Goal: Task Accomplishment & Management: Manage account settings

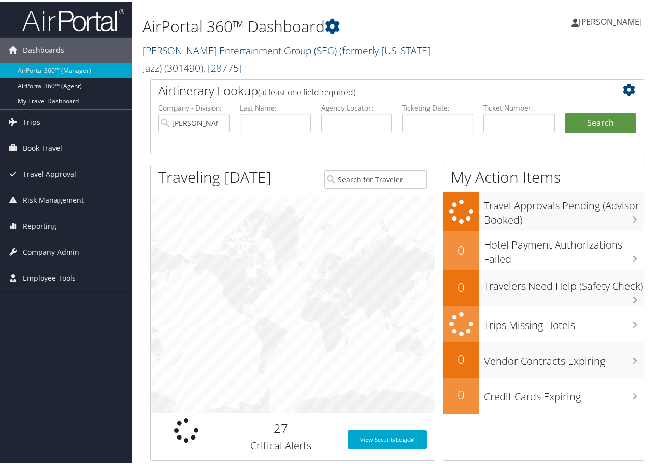
click at [178, 50] on link "Smith Entertainment Group (SEG) (formerly Utah Jazz) ( 301490 ) , [ 28775 ]" at bounding box center [287, 57] width 288 height 31
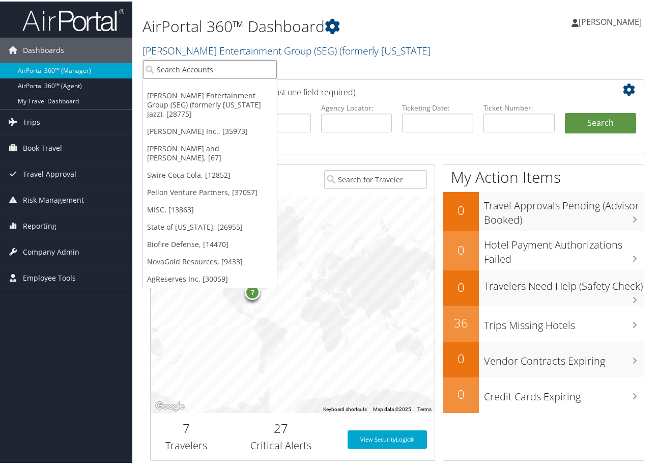
click at [190, 68] on input "search" at bounding box center [210, 68] width 134 height 19
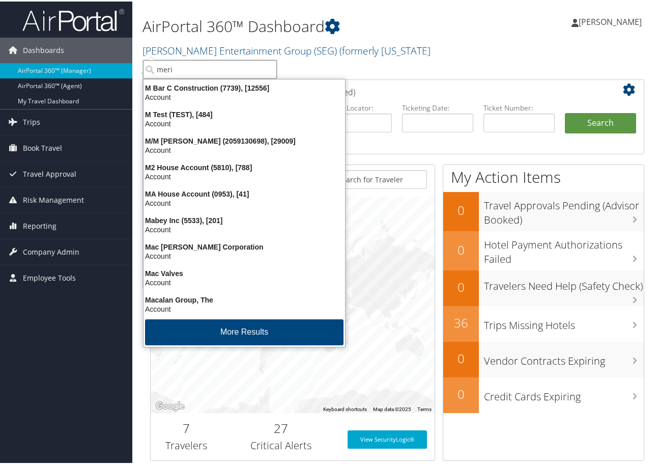
type input "merit"
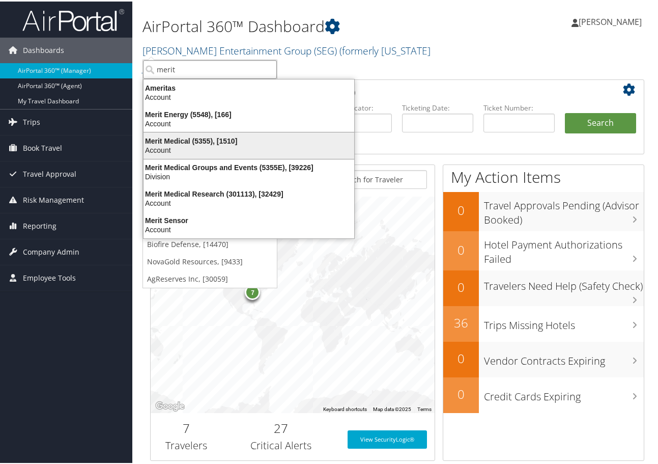
click at [186, 146] on div "Account" at bounding box center [248, 148] width 223 height 9
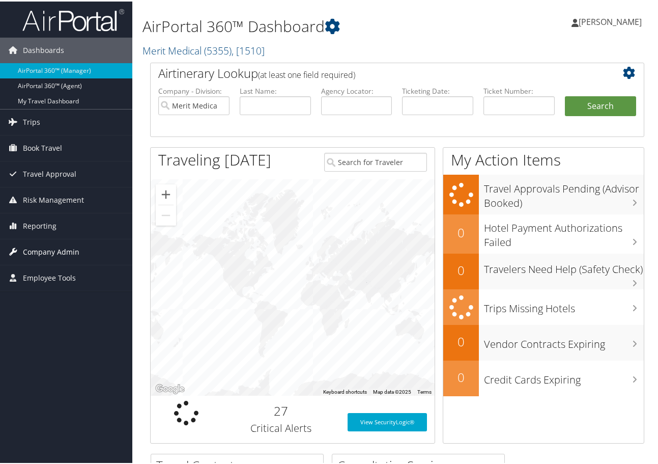
click at [53, 248] on span "Company Admin" at bounding box center [51, 250] width 57 height 25
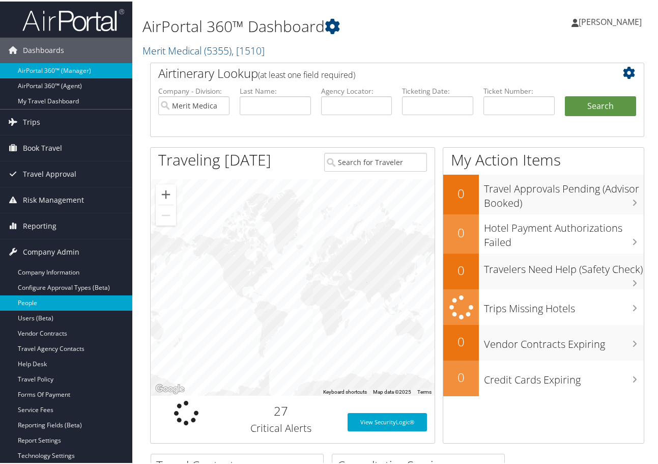
click at [43, 297] on link "People" at bounding box center [66, 301] width 132 height 15
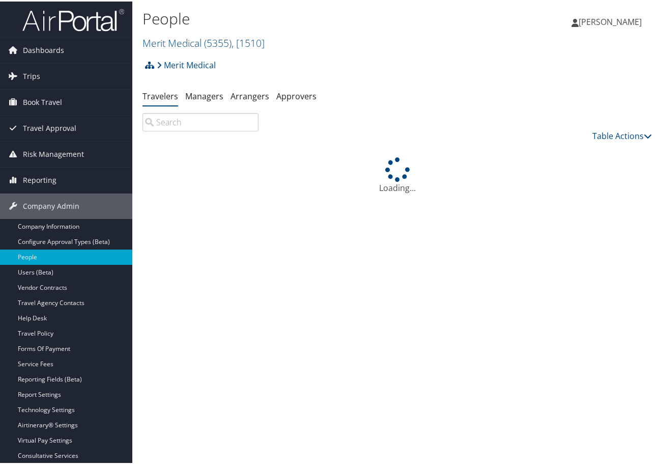
click at [196, 123] on input "search" at bounding box center [201, 121] width 116 height 18
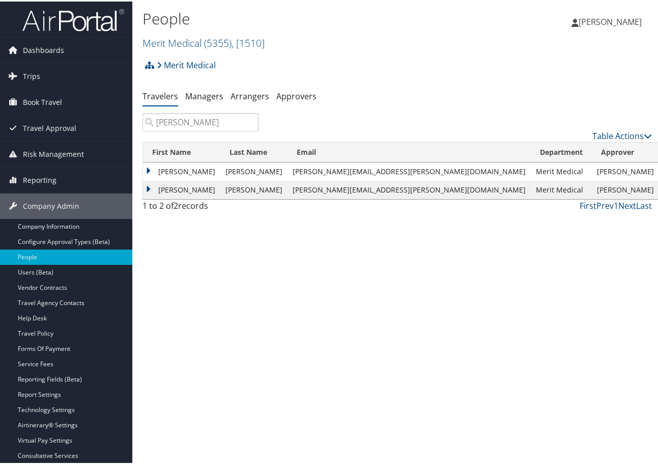
type input "nicolas"
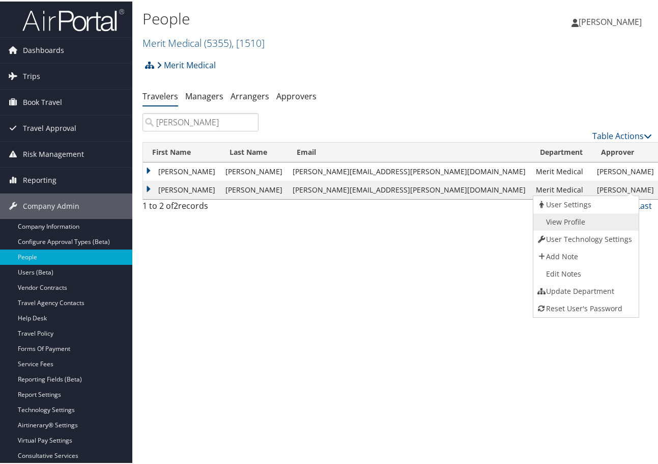
click at [572, 218] on link "View Profile" at bounding box center [585, 220] width 103 height 17
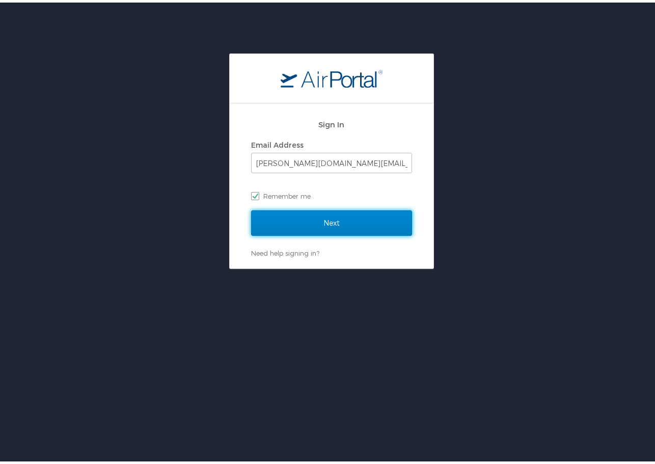
click at [332, 216] on input "Next" at bounding box center [331, 220] width 161 height 25
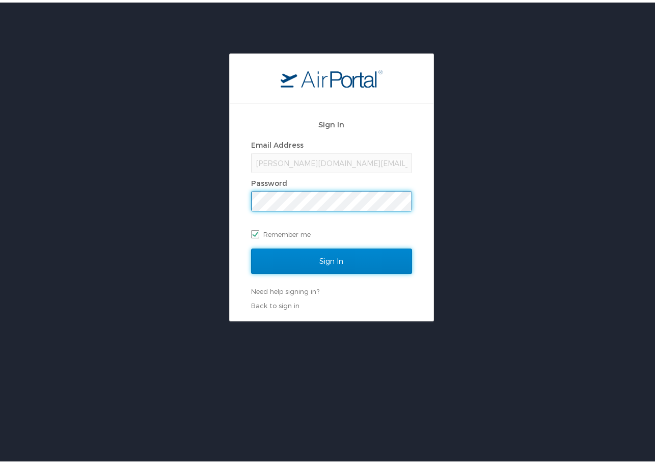
click at [332, 252] on input "Sign In" at bounding box center [331, 258] width 161 height 25
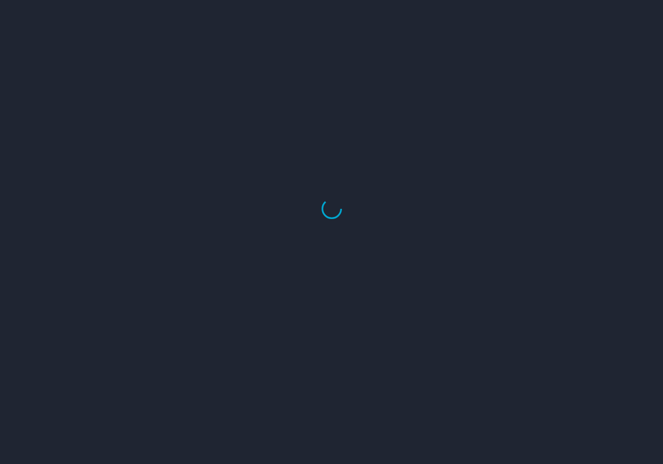
select select "US"
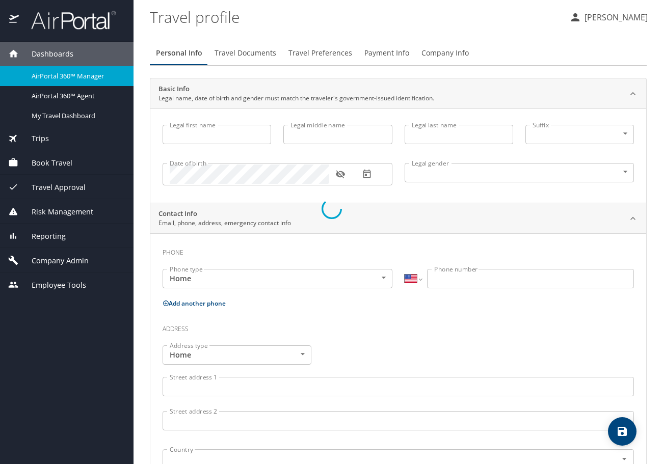
type input "Efrain"
type input "Nicolas"
type input "Undisclosed"
select select "US"
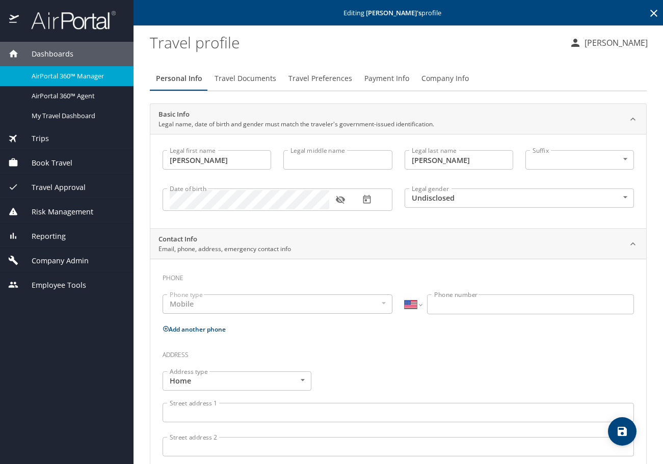
click at [457, 165] on input "Nicolas" at bounding box center [458, 159] width 108 height 19
type input "Nicolas resendiz"
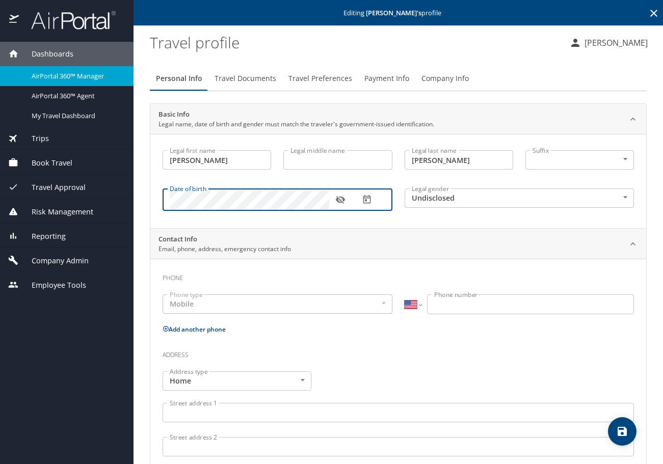
click at [343, 198] on icon "button" at bounding box center [340, 200] width 9 height 8
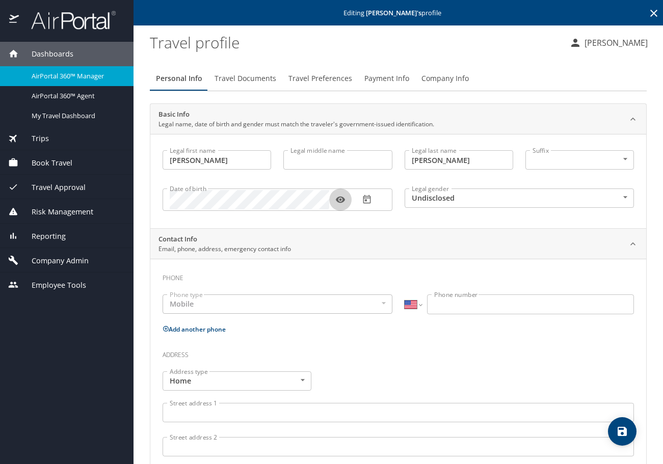
click at [621, 199] on body "Dashboards AirPortal 360™ Manager AirPortal 360™ Agent My Travel Dashboard Trip…" at bounding box center [331, 232] width 663 height 464
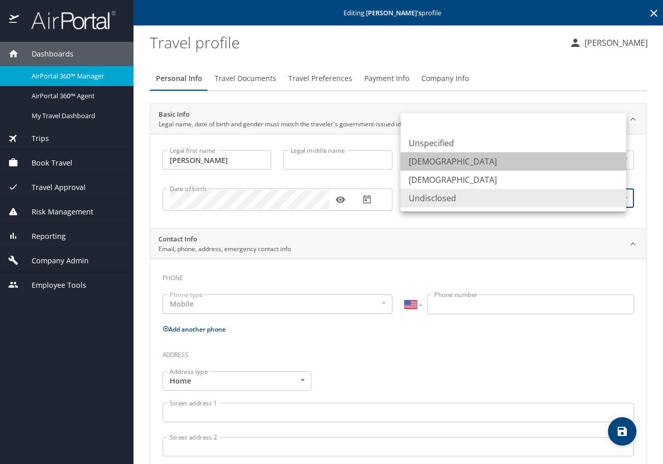
click at [438, 161] on li "Male" at bounding box center [513, 161] width 226 height 18
type input "Male"
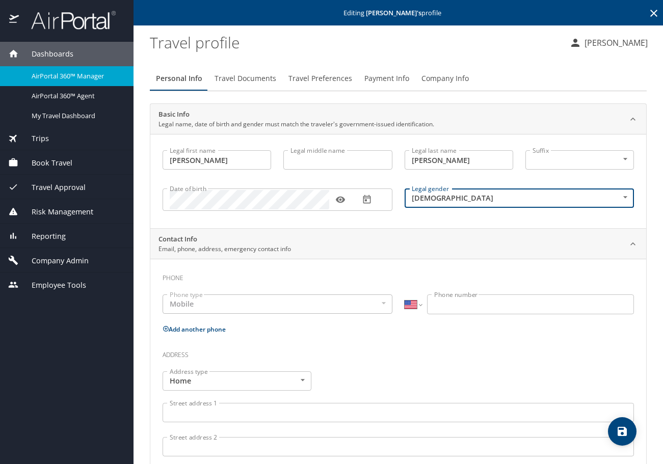
click at [619, 433] on icon "save" at bounding box center [621, 431] width 9 height 9
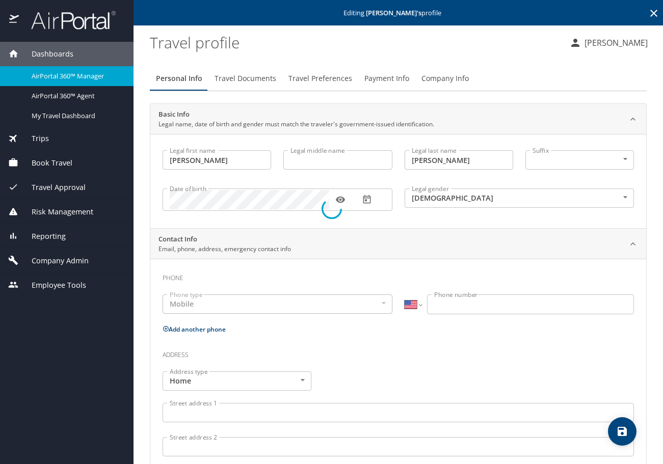
select select "US"
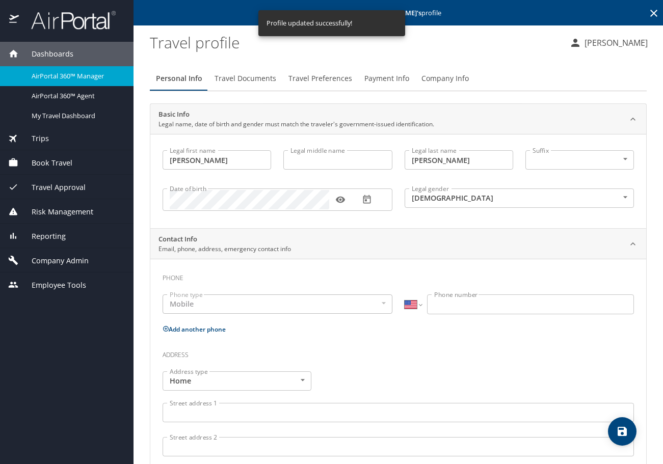
select select "US"
click at [320, 81] on span "Travel Preferences" at bounding box center [320, 78] width 64 height 13
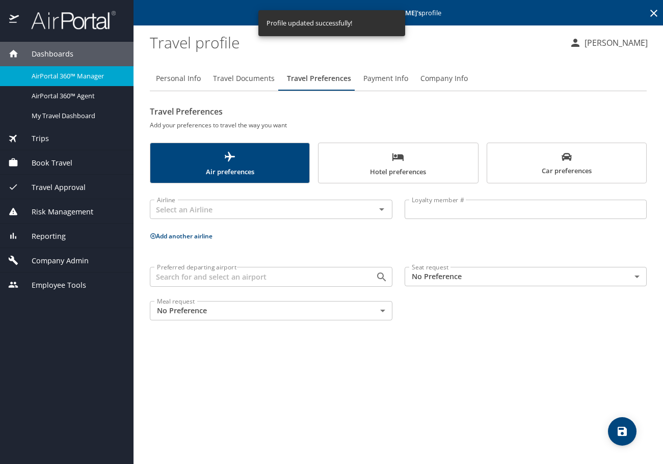
click at [252, 75] on span "Travel Documents" at bounding box center [244, 78] width 62 height 13
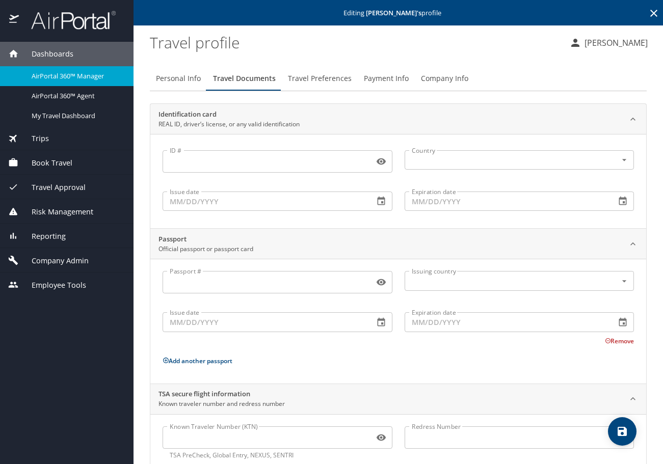
click at [245, 288] on input "Passport #" at bounding box center [265, 281] width 207 height 19
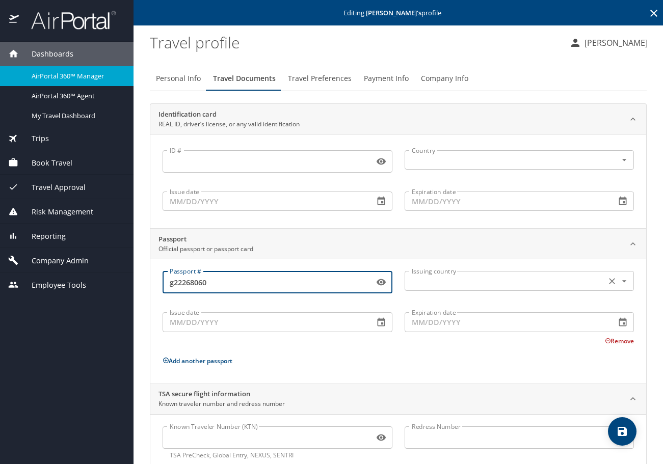
type input "g22268060"
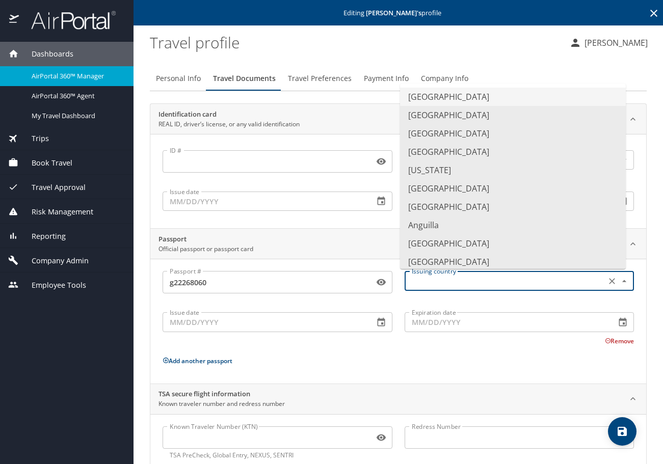
click at [437, 285] on input "text" at bounding box center [504, 280] width 194 height 13
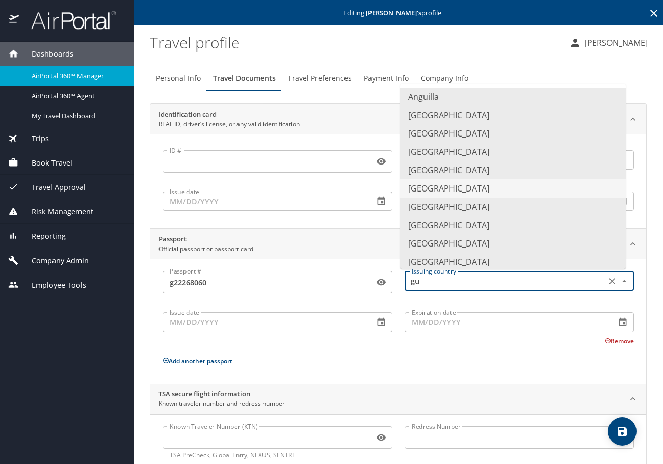
click at [429, 180] on li "Guatemala" at bounding box center [513, 188] width 226 height 18
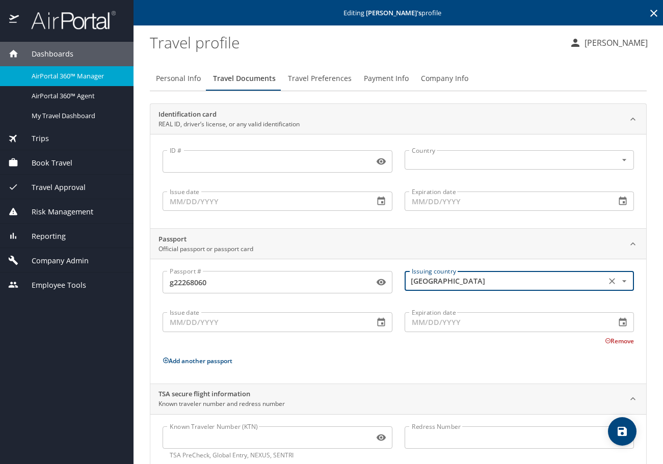
type input "Guatemala"
click at [312, 321] on input "Issue date" at bounding box center [263, 321] width 203 height 19
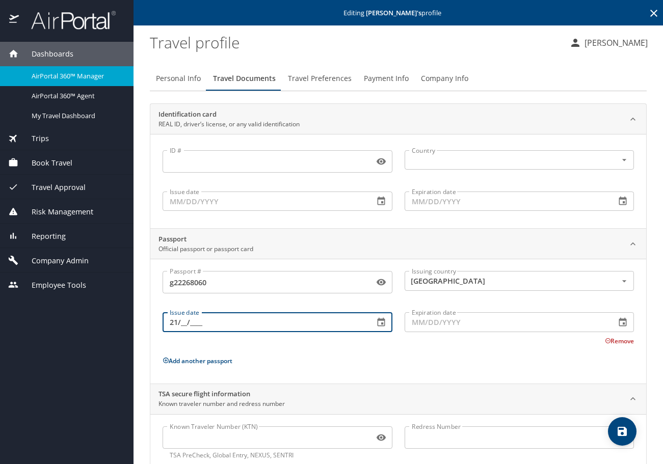
type input "2_/__/____"
type input "08/31/2016"
click at [417, 320] on input "Expiration date" at bounding box center [505, 321] width 203 height 19
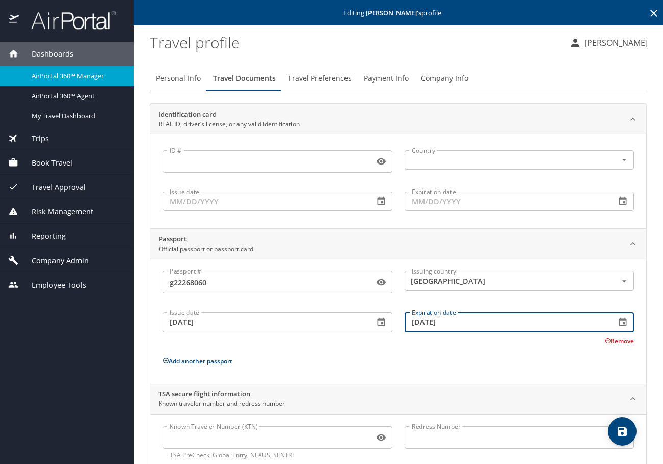
type input "08/31/2026"
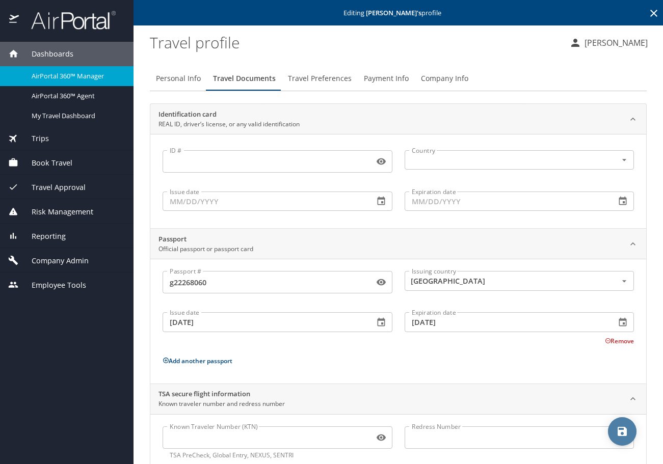
click at [622, 434] on icon "save" at bounding box center [622, 431] width 12 height 12
click at [64, 78] on span "AirPortal 360™ Manager" at bounding box center [77, 76] width 90 height 10
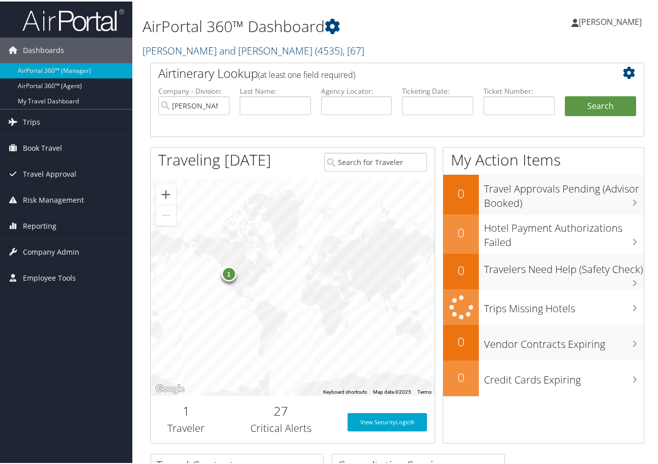
click at [205, 52] on link "[PERSON_NAME] and [PERSON_NAME] ( 4535 ) , [ 67 ]" at bounding box center [254, 49] width 222 height 14
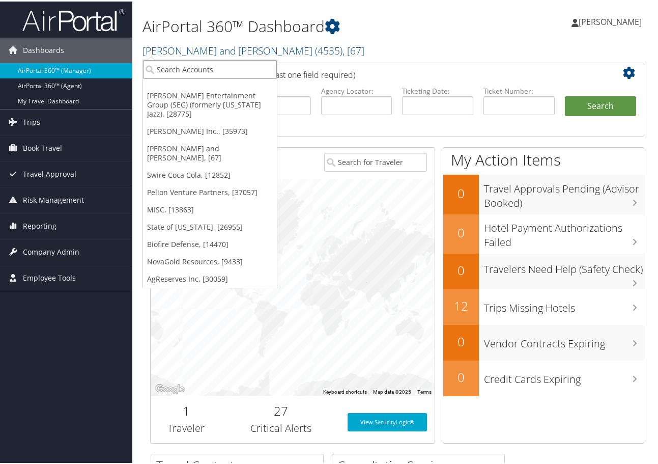
click at [196, 67] on input "search" at bounding box center [210, 68] width 134 height 19
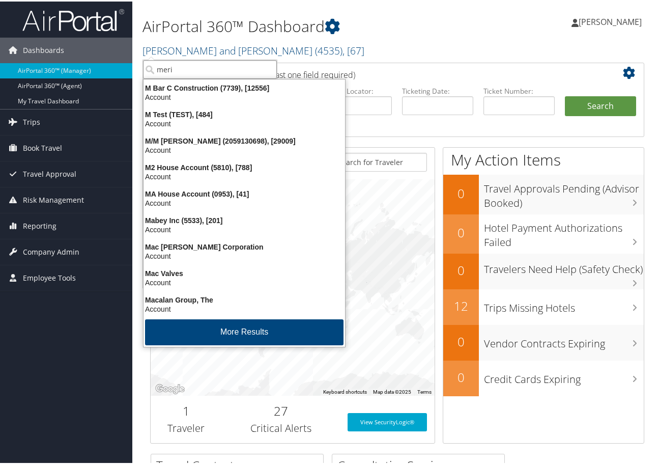
type input "merit"
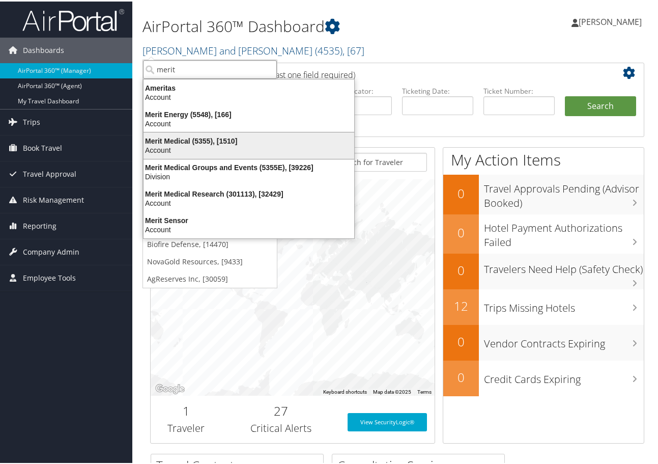
click at [182, 149] on div "Account" at bounding box center [248, 148] width 223 height 9
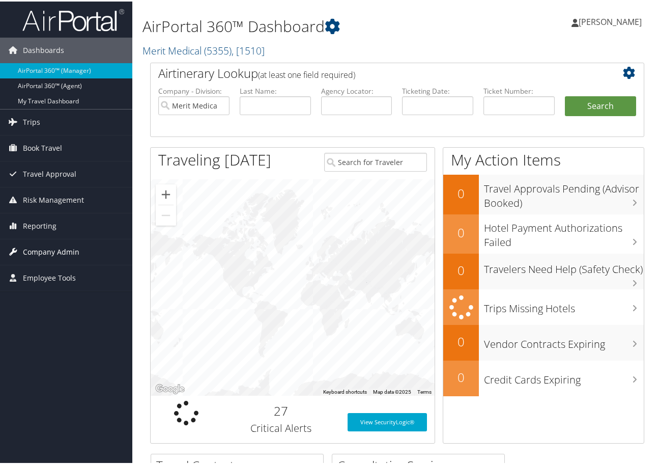
click at [68, 253] on span "Company Admin" at bounding box center [51, 250] width 57 height 25
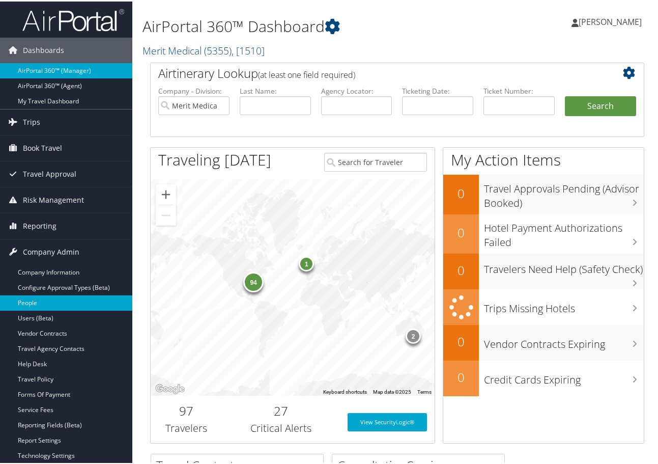
click at [37, 301] on link "People" at bounding box center [66, 301] width 132 height 15
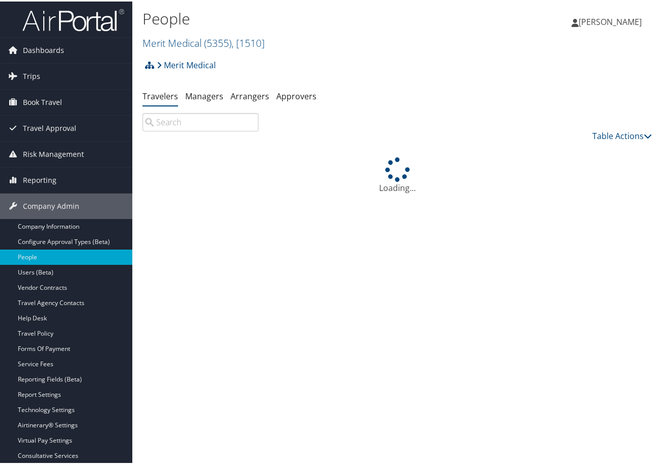
click at [169, 124] on input "search" at bounding box center [201, 121] width 116 height 18
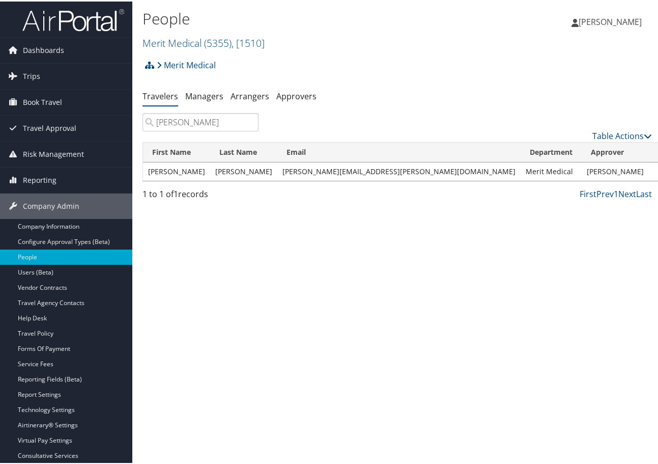
type input "[PERSON_NAME]"
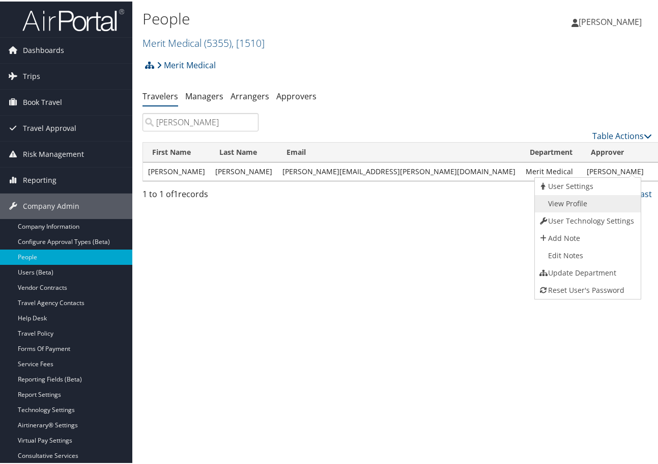
click at [566, 198] on link "View Profile" at bounding box center [586, 202] width 103 height 17
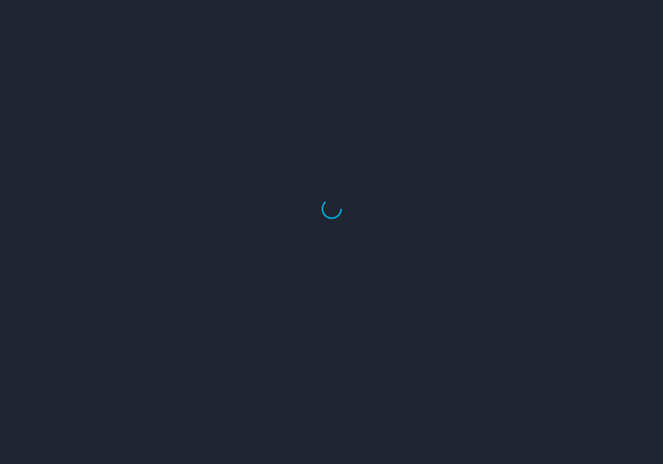
select select "US"
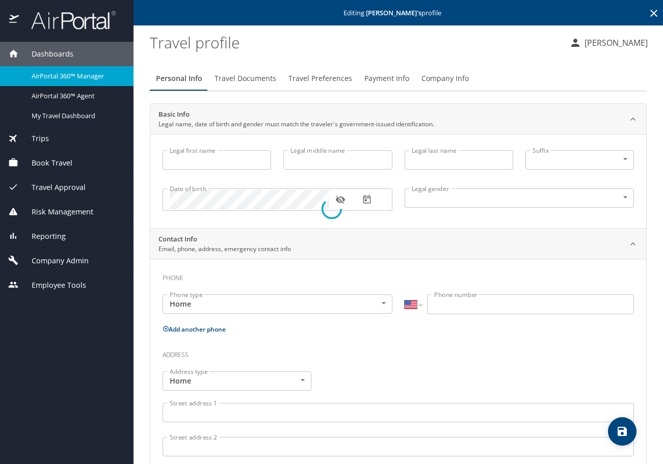
type input "[PERSON_NAME]"
type input "Undisclosed"
select select "US"
